Goal: Use online tool/utility: Utilize a website feature to perform a specific function

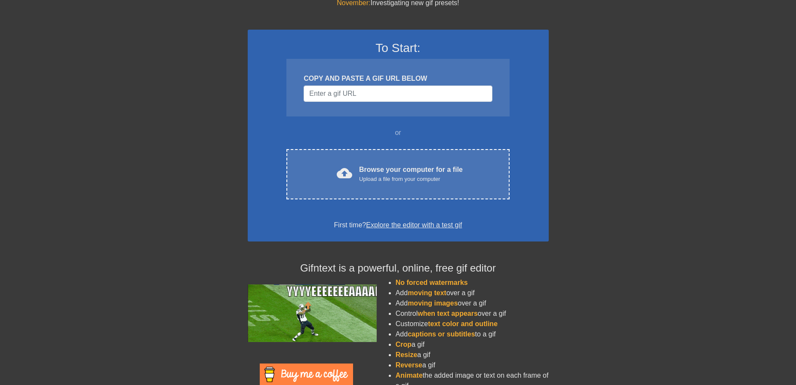
scroll to position [74, 0]
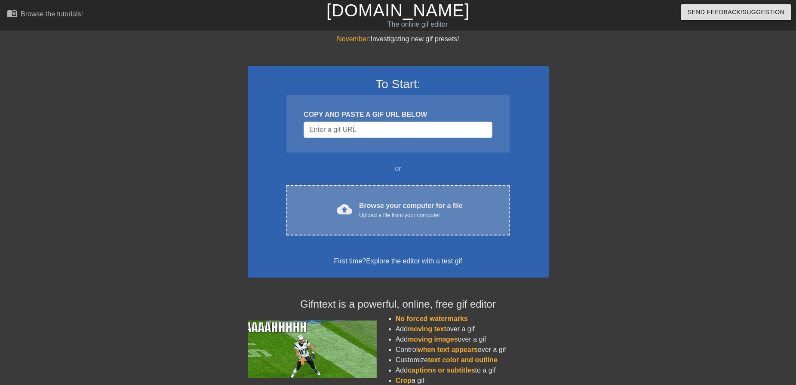
click at [381, 218] on div "Upload a file from your computer" at bounding box center [411, 215] width 104 height 9
